Goal: Task Accomplishment & Management: Complete application form

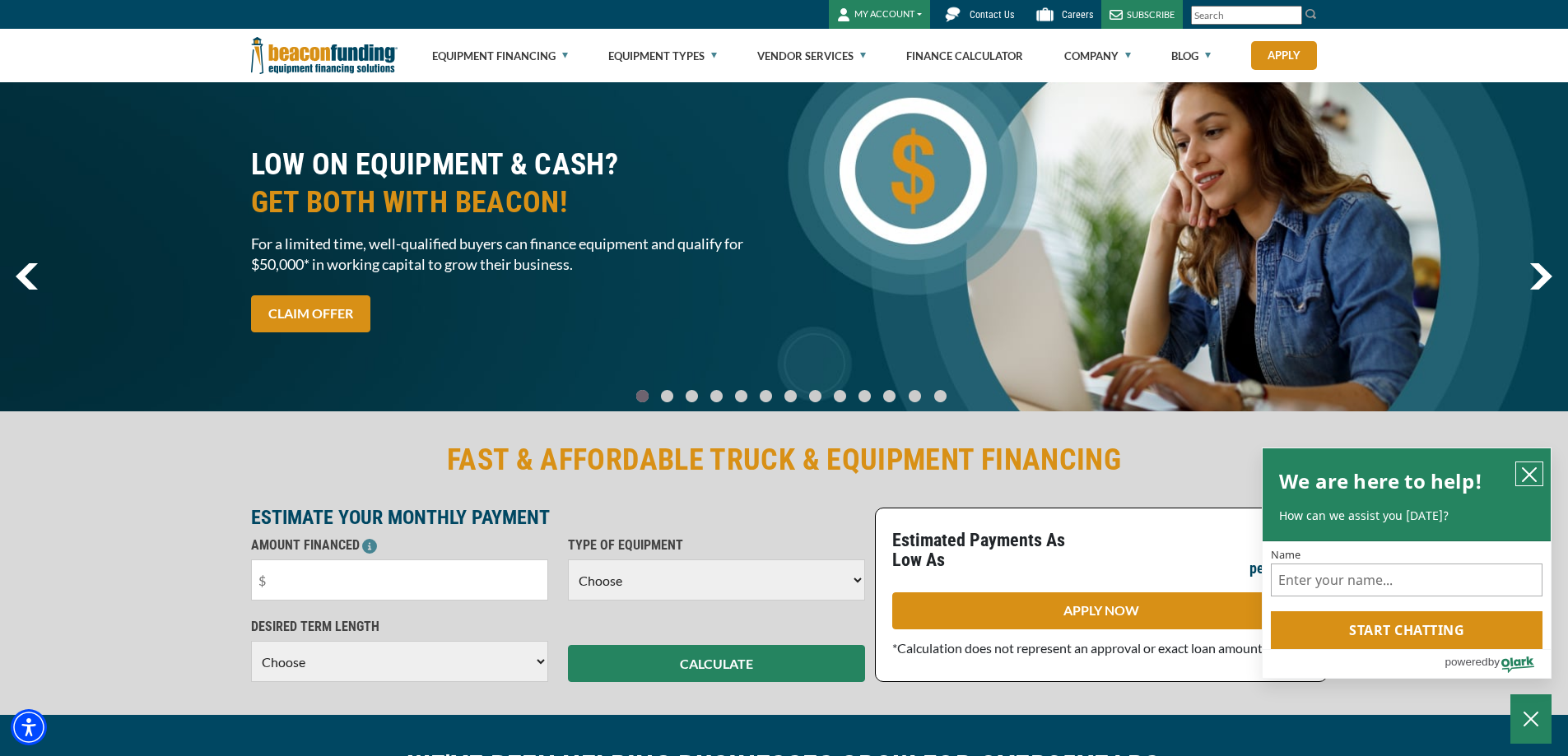
click at [1536, 471] on icon "close chatbox" at bounding box center [1529, 475] width 17 height 17
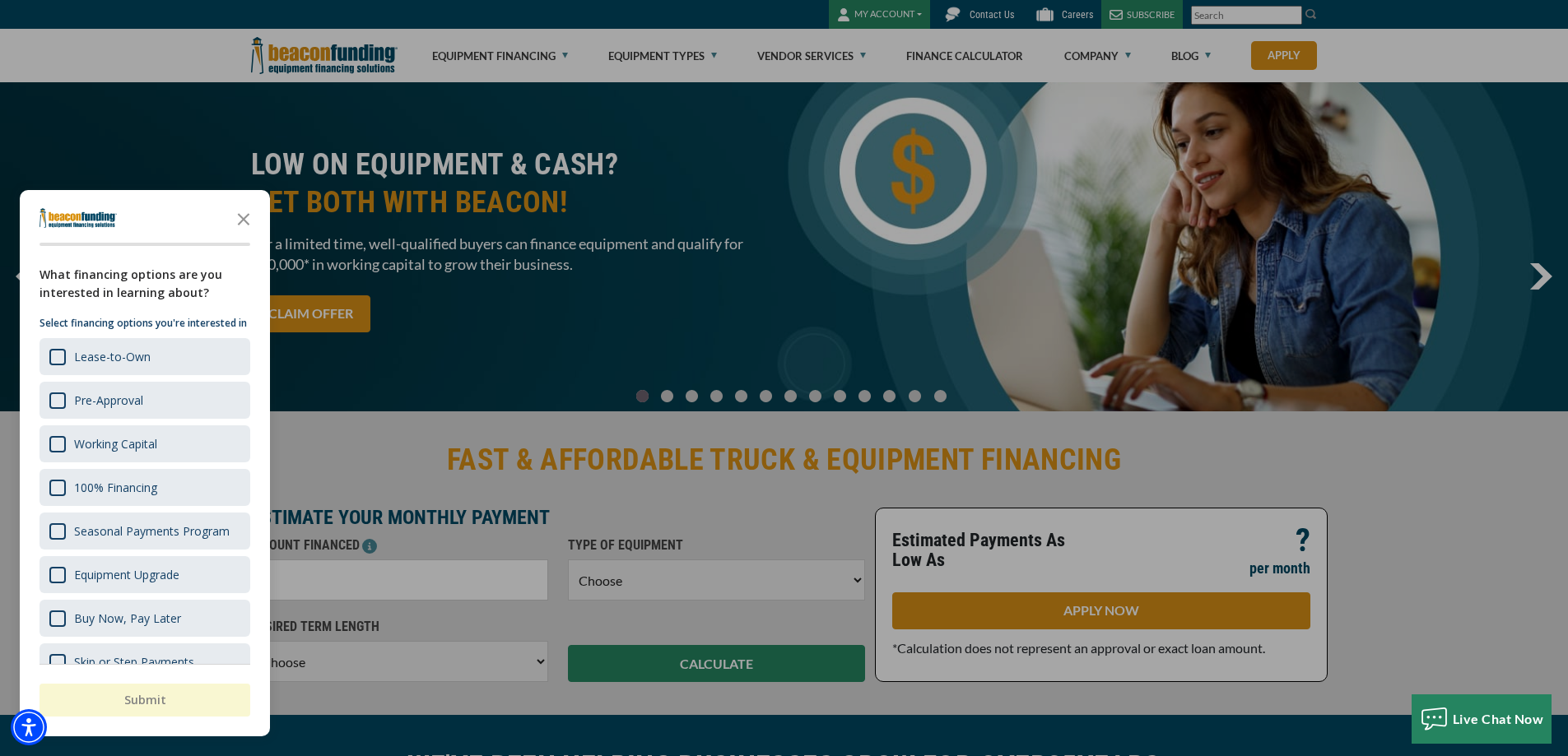
click at [888, 15] on div at bounding box center [784, 378] width 1568 height 756
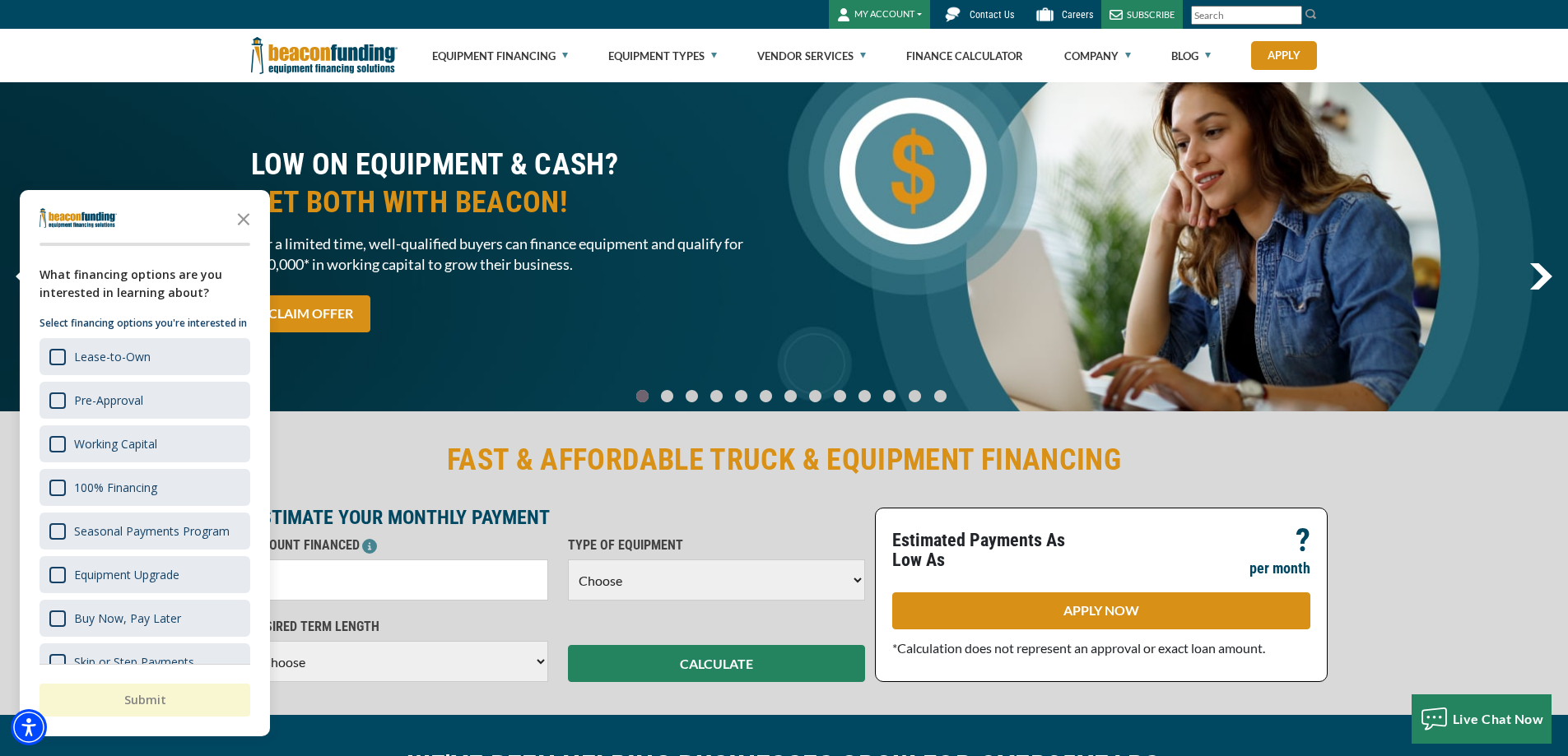
click at [888, 15] on button "MY ACCOUNT" at bounding box center [879, 14] width 101 height 29
click at [870, 50] on link "Login" at bounding box center [894, 50] width 130 height 40
click at [894, 11] on button "MY ACCOUNT" at bounding box center [879, 14] width 101 height 29
click at [903, 133] on link "Request Access" at bounding box center [894, 128] width 130 height 40
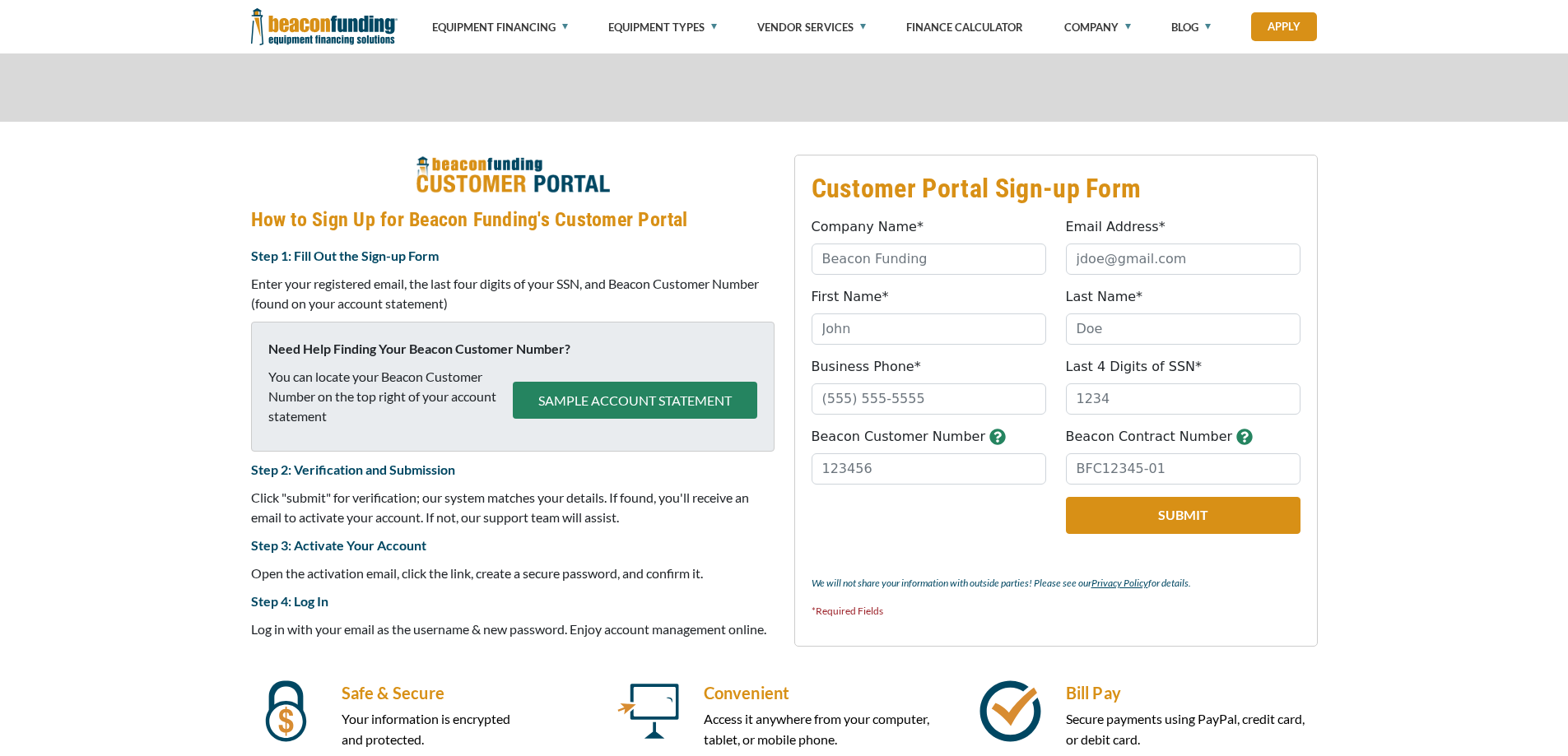
scroll to position [656, 0]
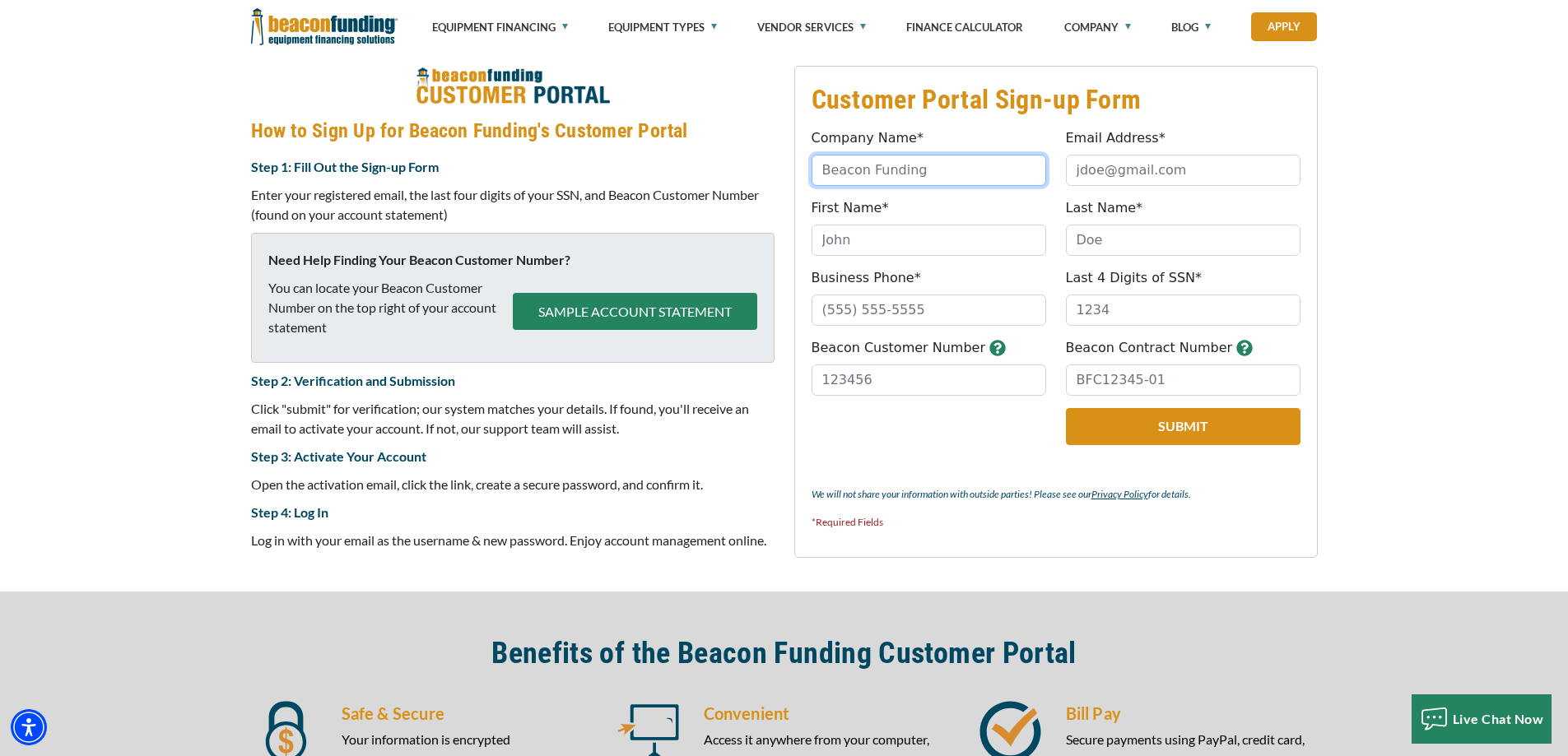
click at [854, 170] on input "Company Name*" at bounding box center [929, 171] width 235 height 32
type input "OX & SON TOWING & RECOVERY LLC"
type input "ox_son@yahoo.com"
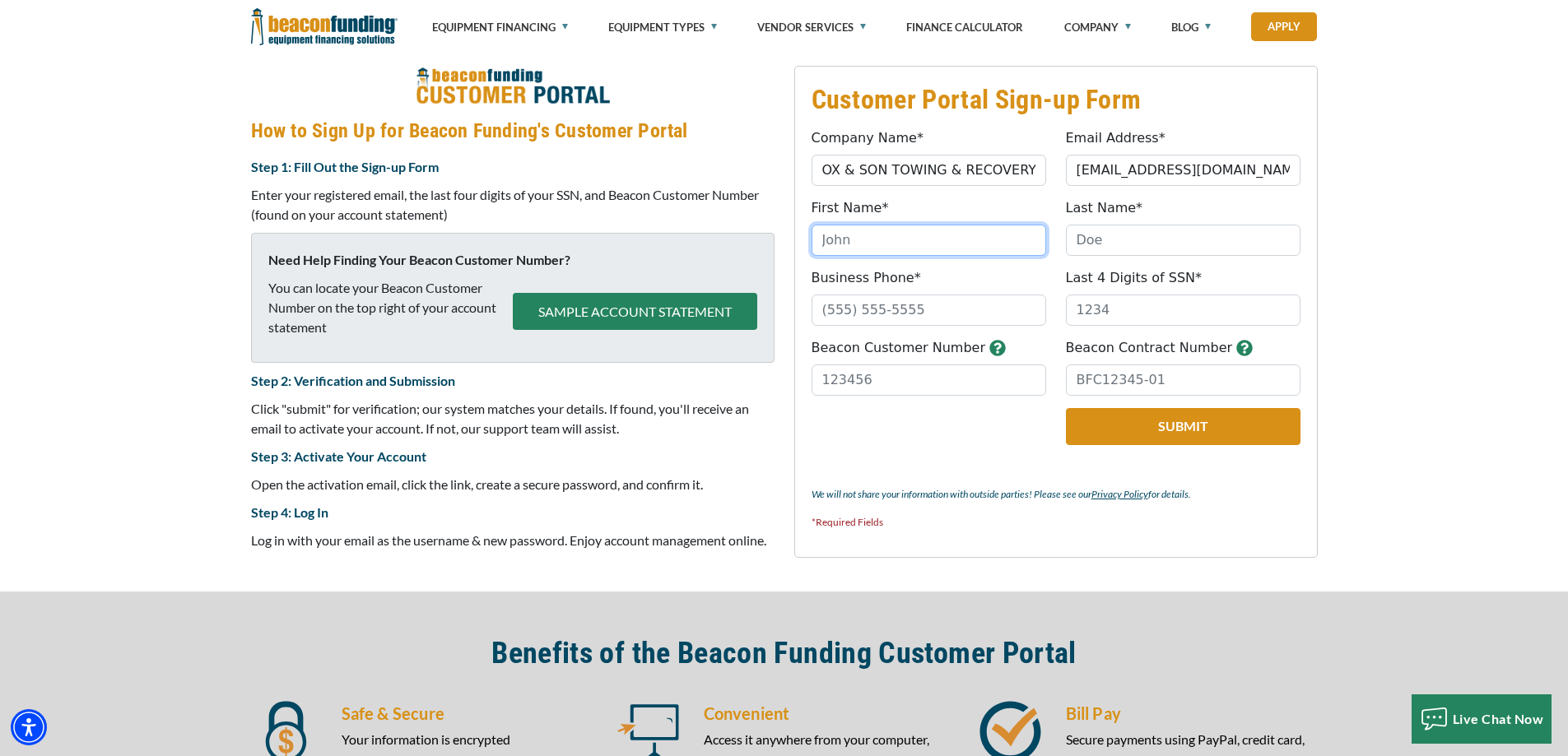
type input "JENNIFER"
type input "KLINKER"
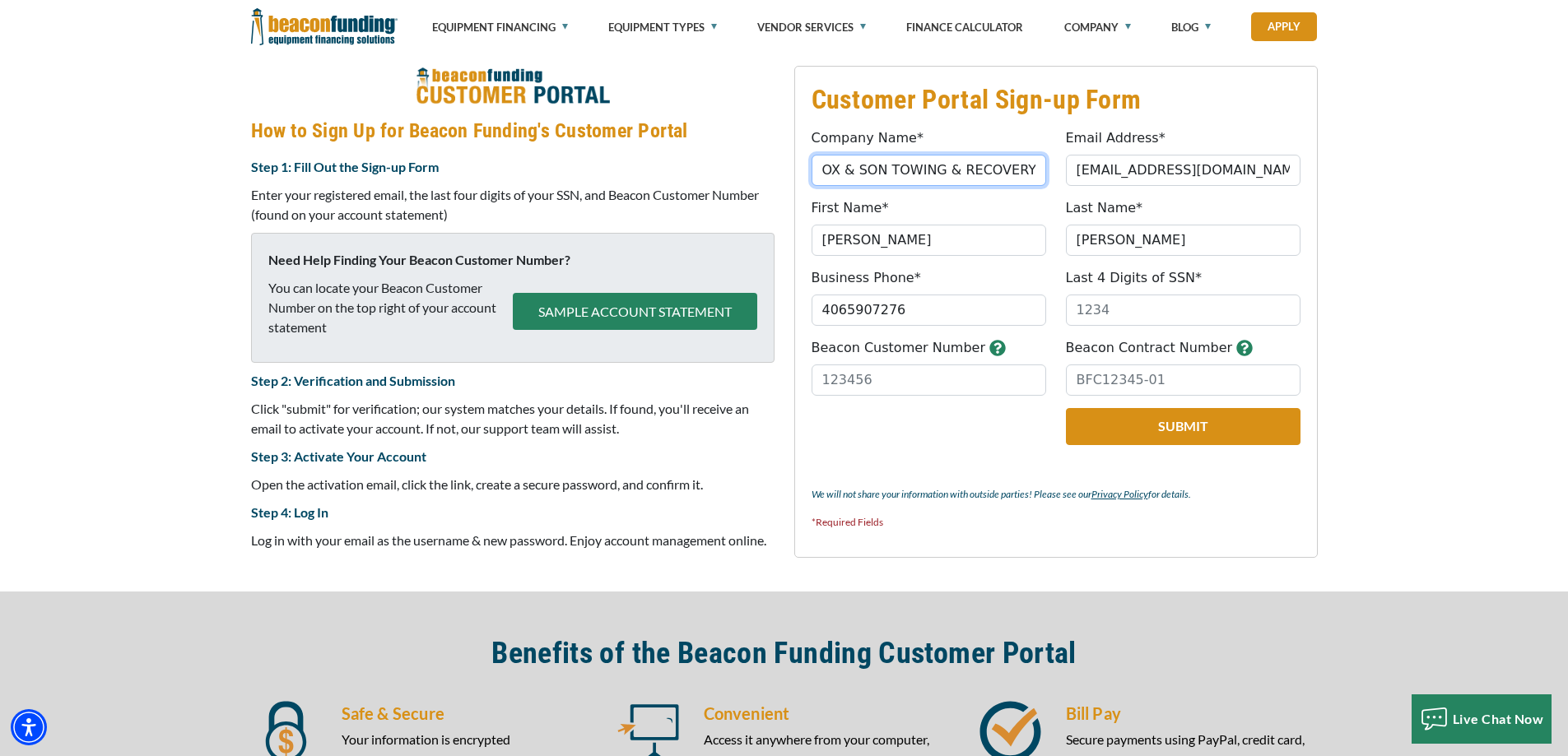
type input "(406) 590-7276"
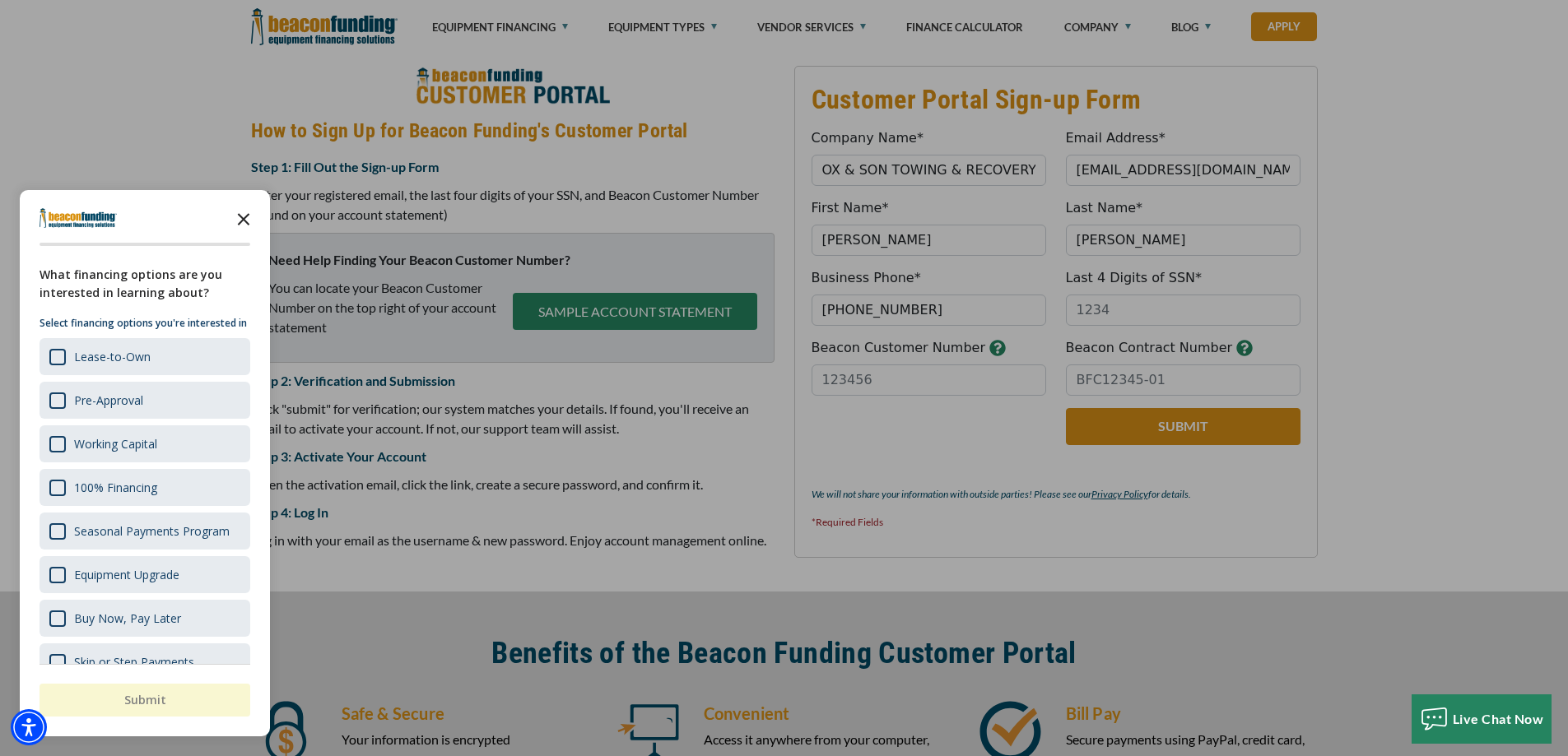
click at [245, 218] on polygon "Close the survey" at bounding box center [244, 219] width 12 height 12
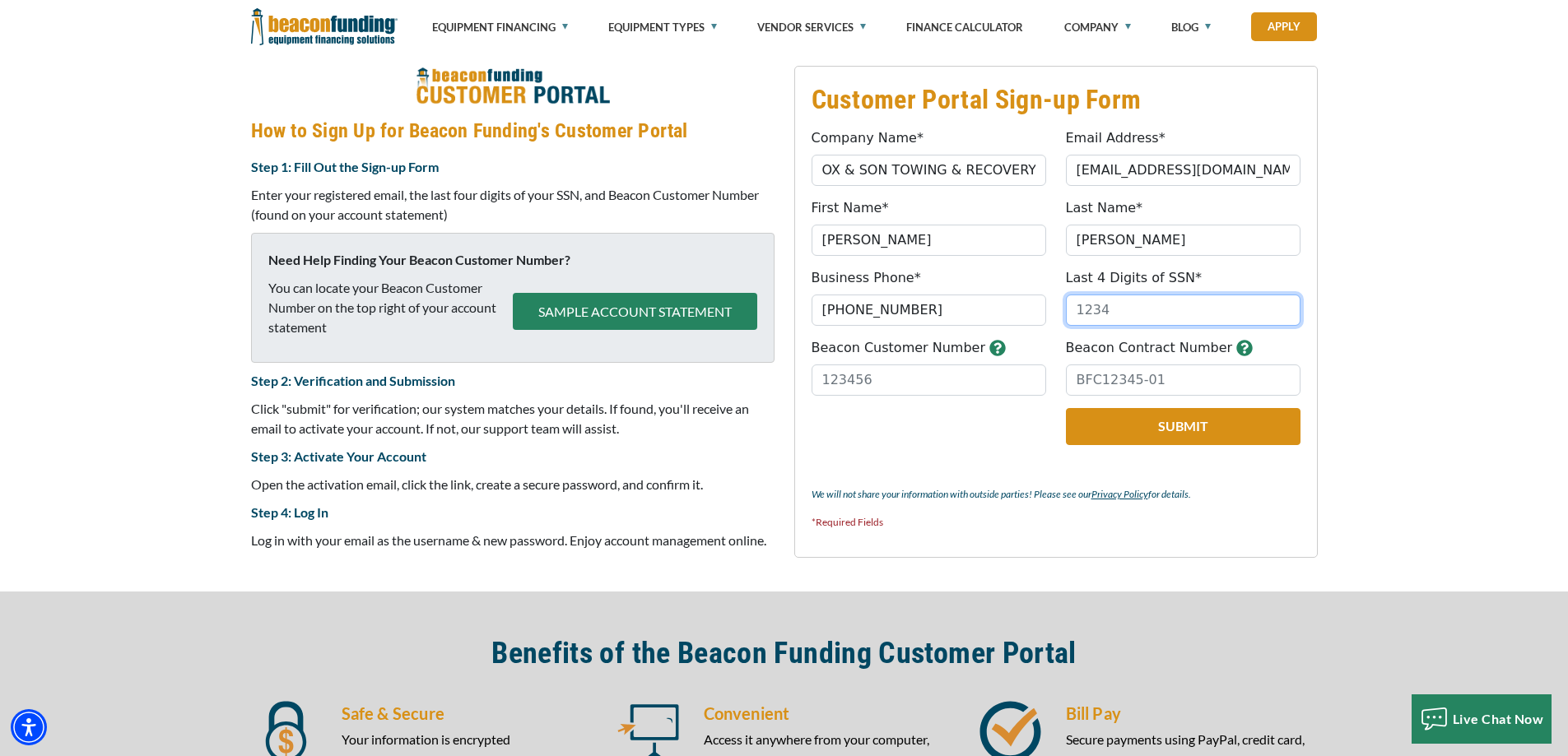
click at [1096, 313] on input "Last 4 Digits of SSN*" at bounding box center [1182, 310] width 235 height 32
type input "3930"
click at [847, 380] on input "Beacon Customer Number" at bounding box center [929, 380] width 235 height 32
click at [989, 354] on icon "button" at bounding box center [998, 348] width 17 height 17
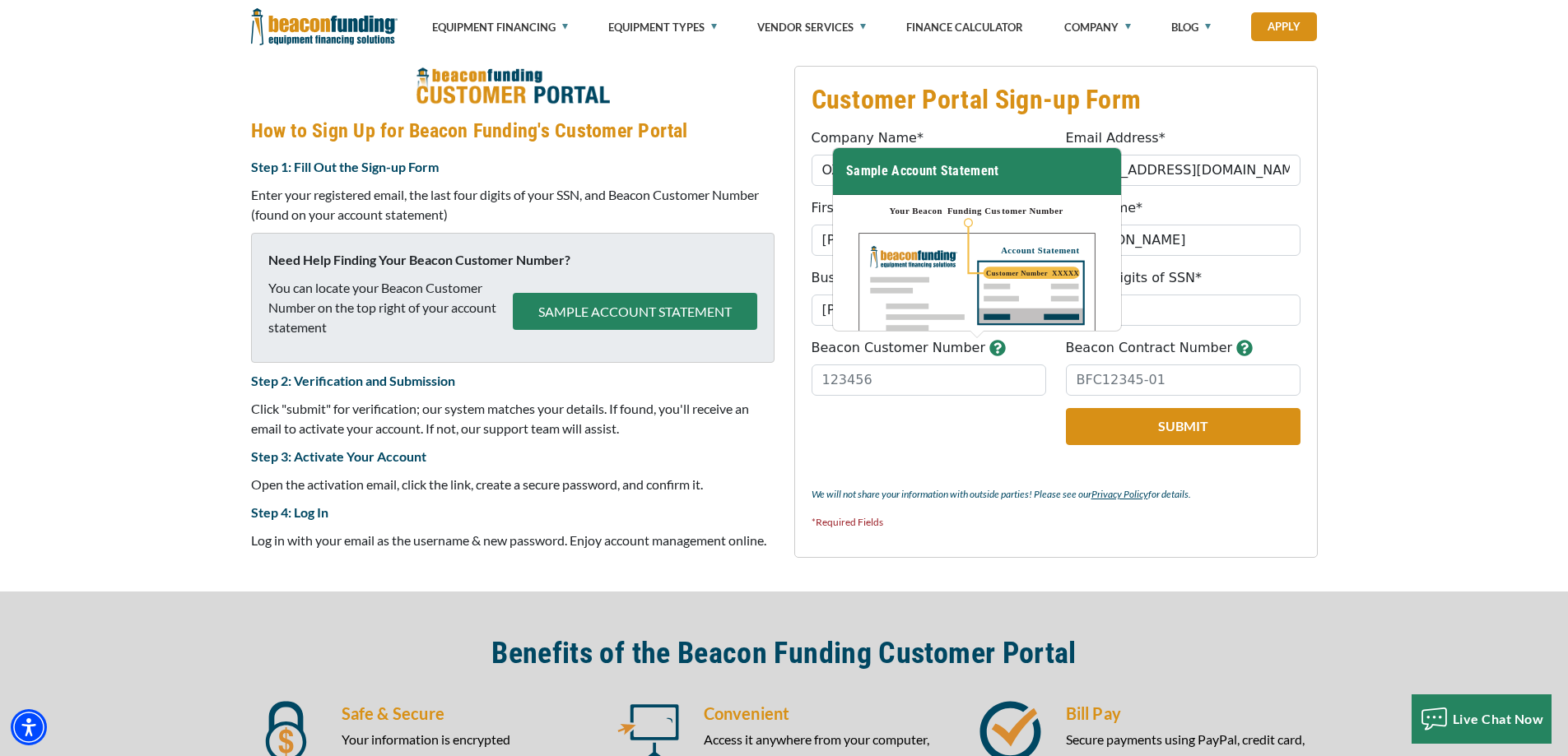
click at [733, 111] on span "How to Sign Up for Beacon Funding's Customer Portal Step 1: Fill Out the Sign-u…" at bounding box center [512, 308] width 523 height 485
click at [1396, 302] on div "Customer Portal Sign-up Form Company Name* OX & SON TOWING & RECOVERY LLC Pleas…" at bounding box center [784, 313] width 1568 height 559
click at [944, 169] on h3 "Sample Account Statement" at bounding box center [976, 172] width 288 height 47
click at [1225, 478] on fieldset "Customer Portal Sign-up Form Company Name* OX & SON TOWING & RECOVERY LLC Pleas…" at bounding box center [1056, 311] width 523 height 492
click at [1132, 425] on button "Submit" at bounding box center [1182, 426] width 235 height 37
